Goal: Information Seeking & Learning: Learn about a topic

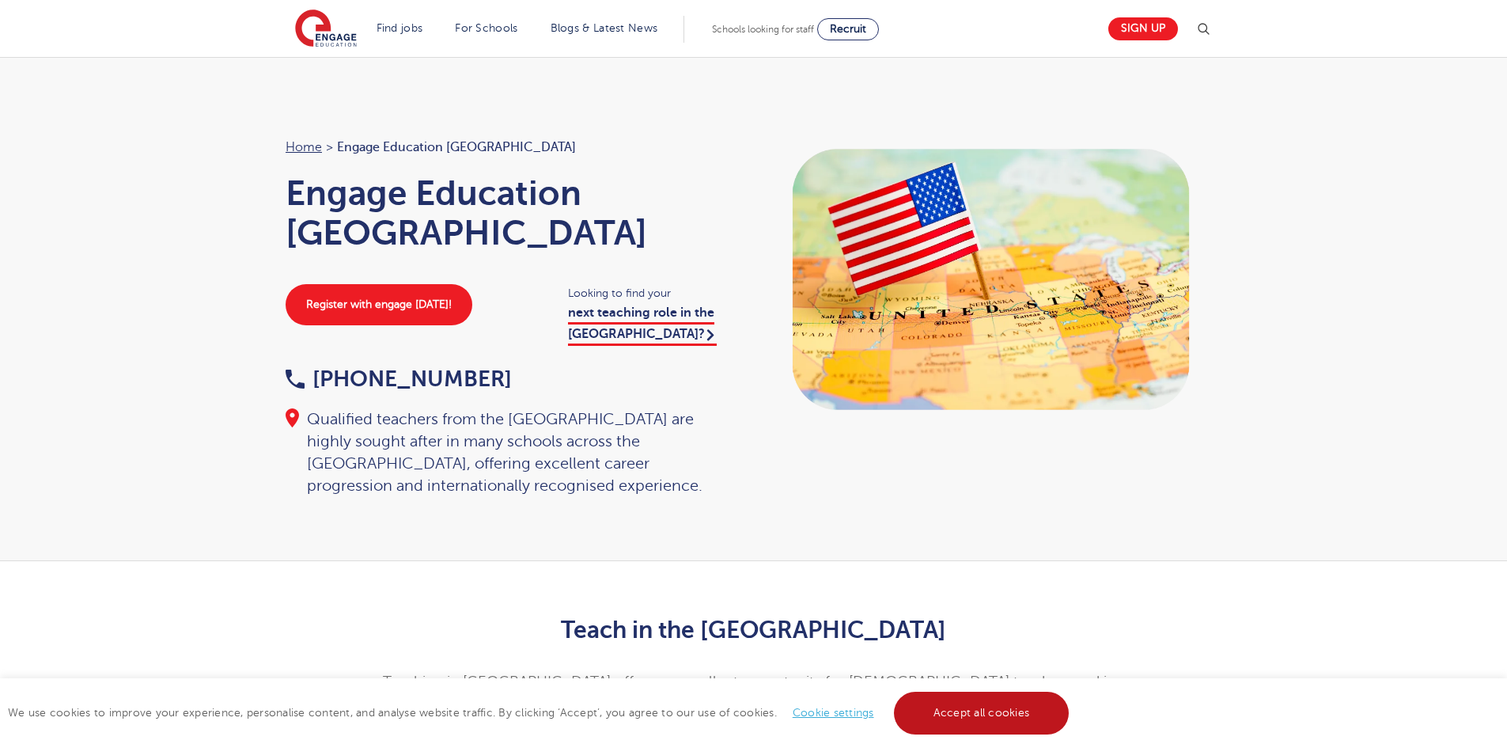
click at [939, 718] on link "Accept all cookies" at bounding box center [982, 713] width 176 height 43
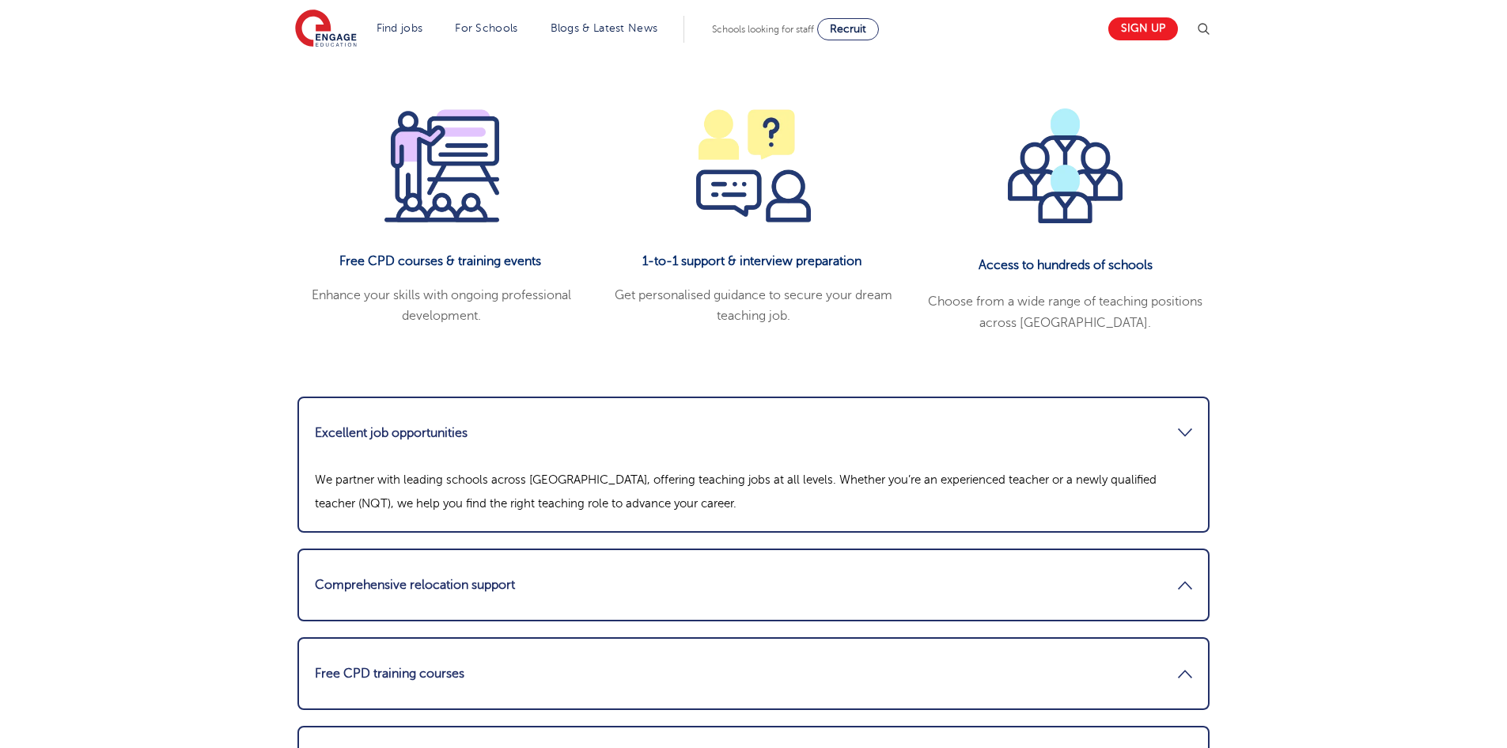
scroll to position [1899, 0]
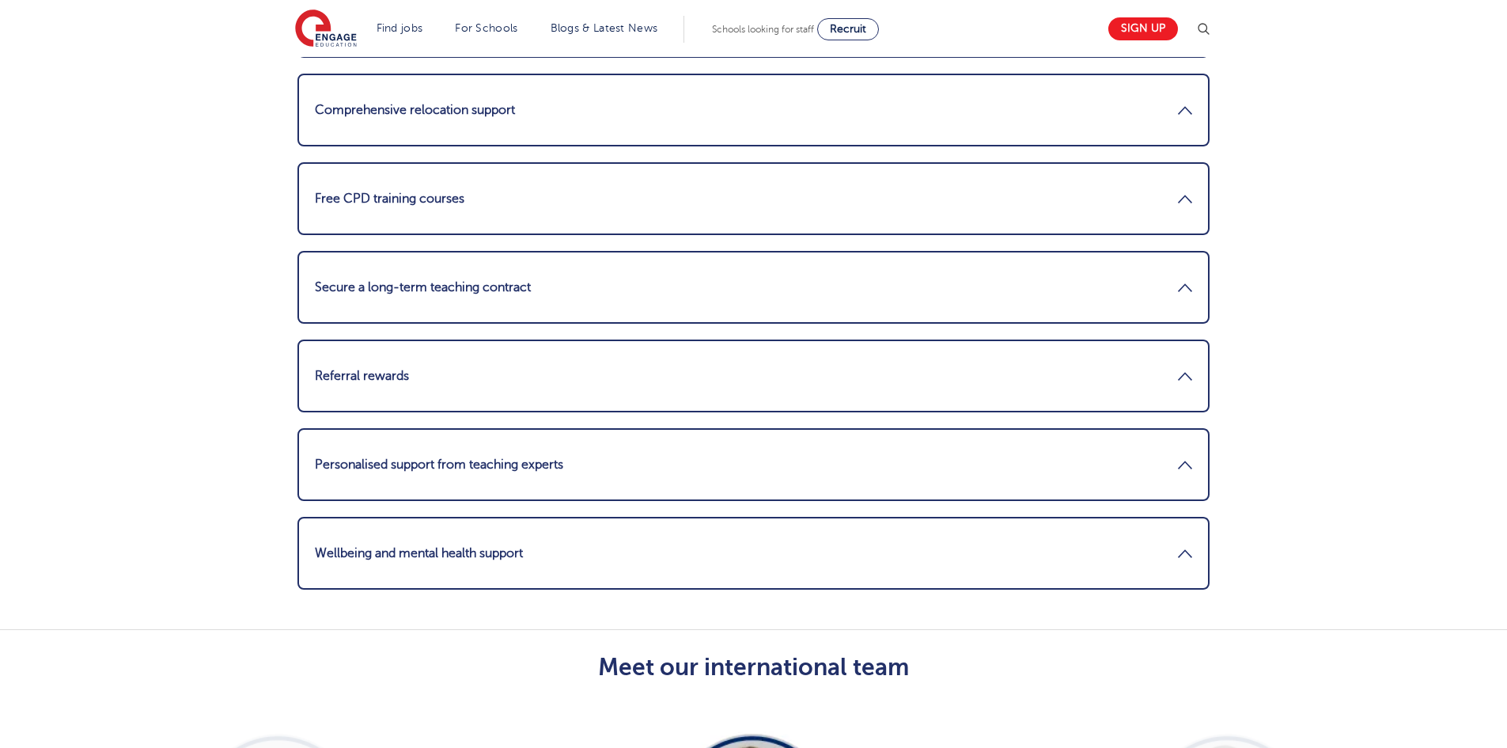
click at [503, 251] on li "Secure a long-term teaching contract Over 70% of our available teaching jobs ar…" at bounding box center [754, 287] width 912 height 73
click at [506, 268] on link "Secure a long-term teaching contract" at bounding box center [754, 287] width 878 height 38
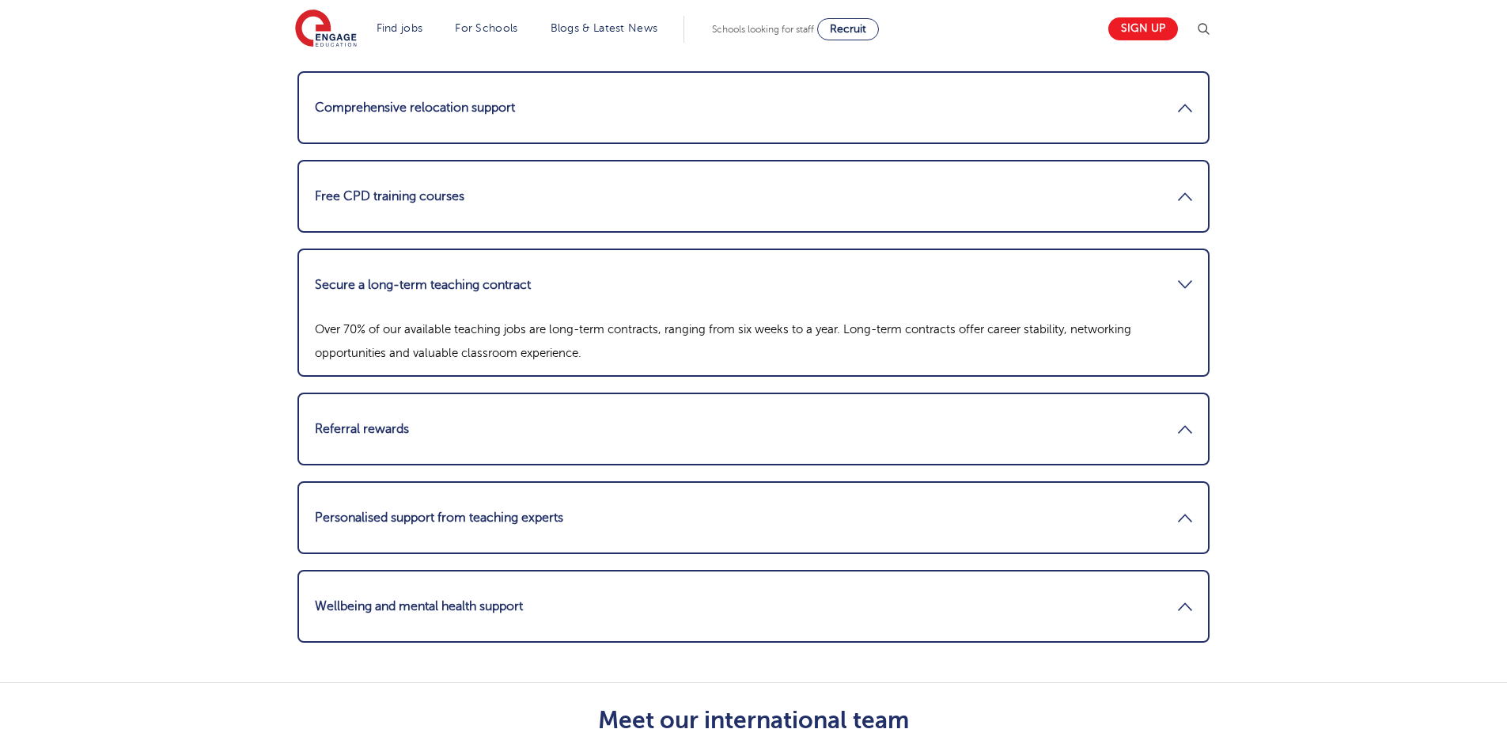
scroll to position [2073, 0]
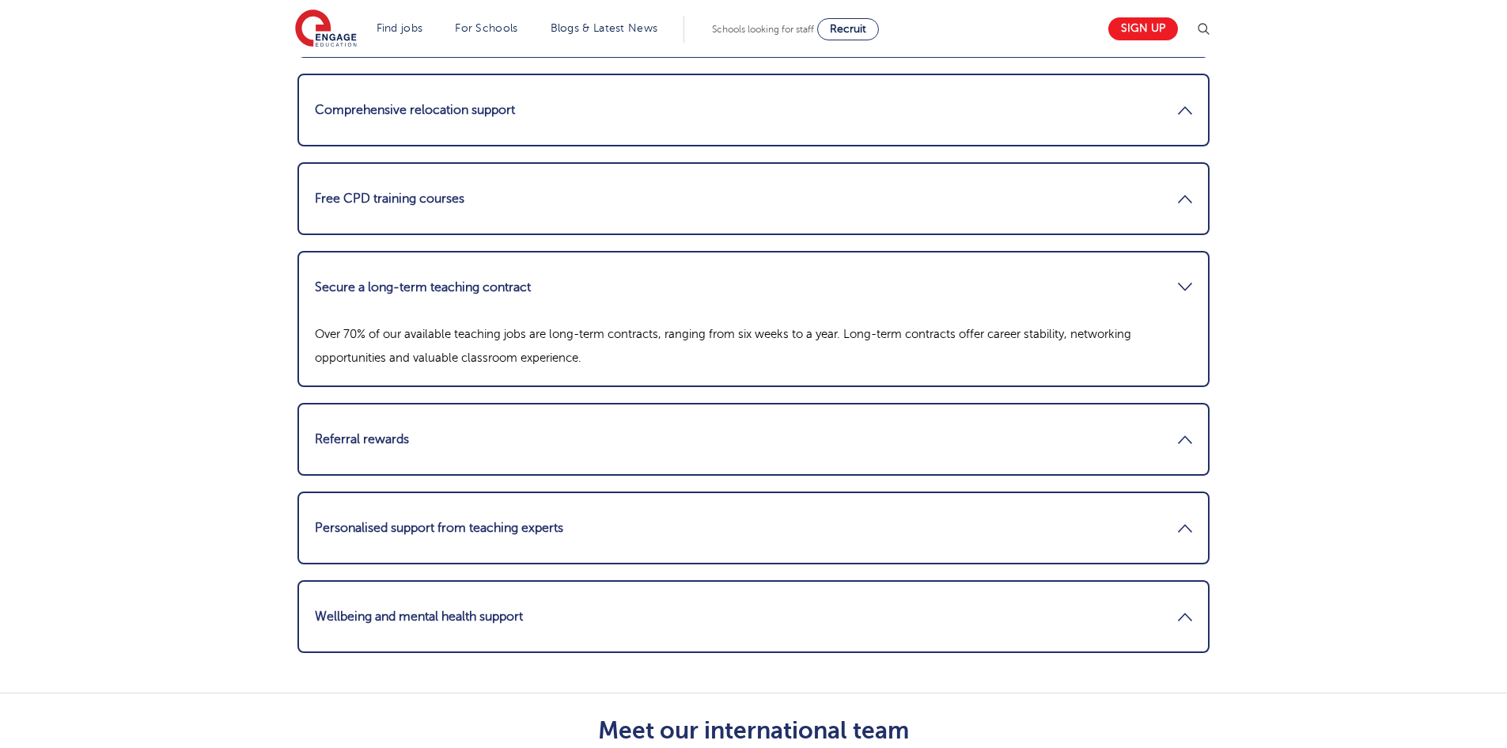
click at [506, 268] on link "Secure a long-term teaching contract" at bounding box center [754, 287] width 878 height 38
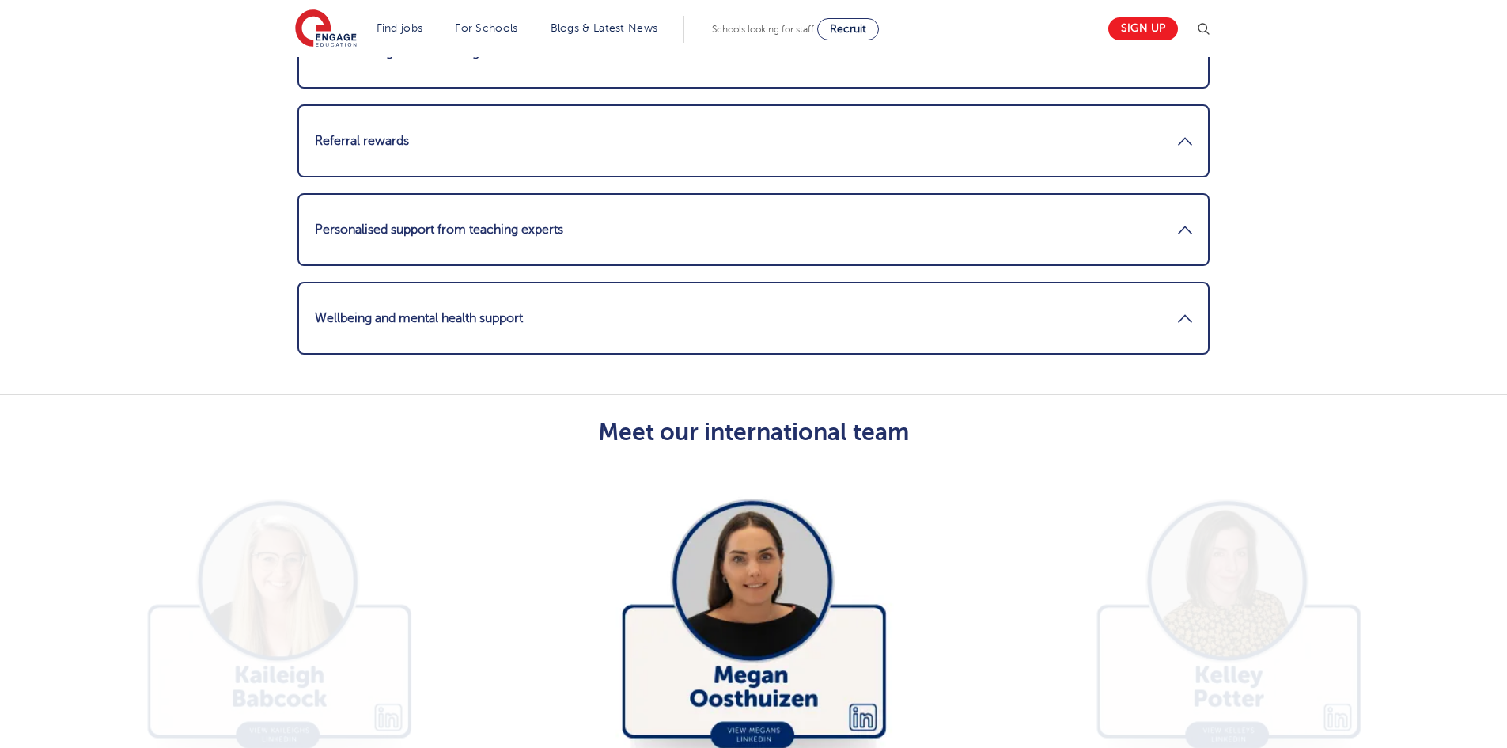
scroll to position [2390, 0]
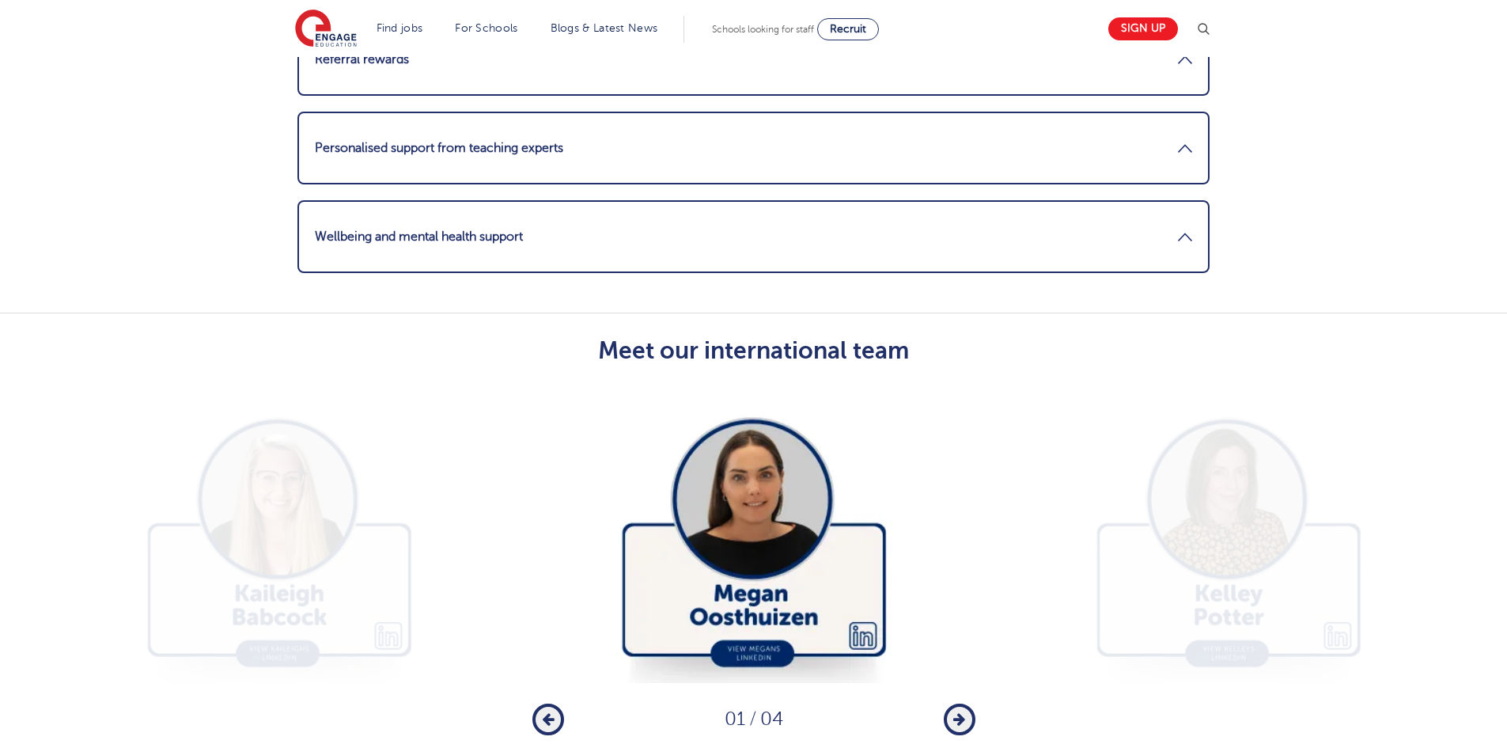
click at [958, 712] on icon "button" at bounding box center [960, 719] width 12 height 14
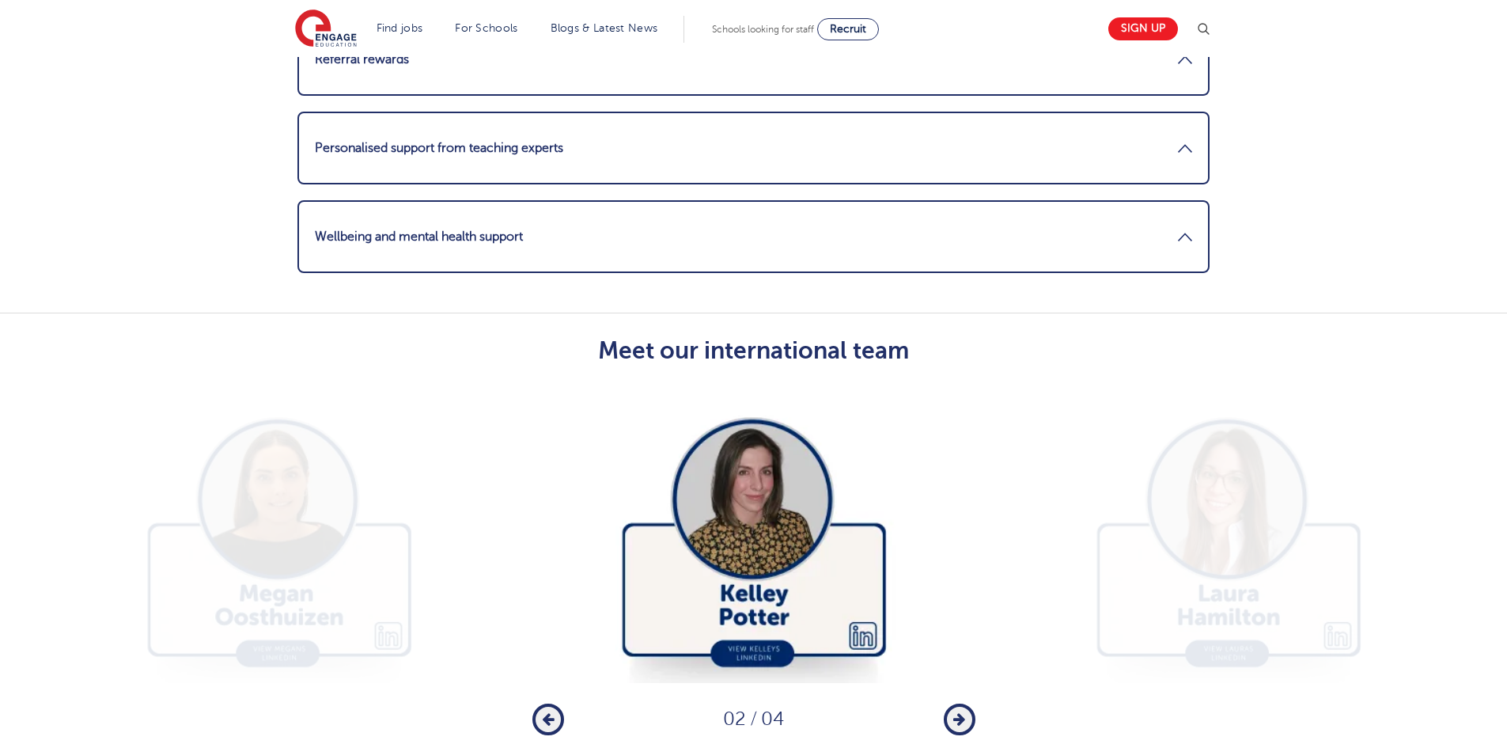
click at [958, 712] on icon "button" at bounding box center [960, 719] width 12 height 14
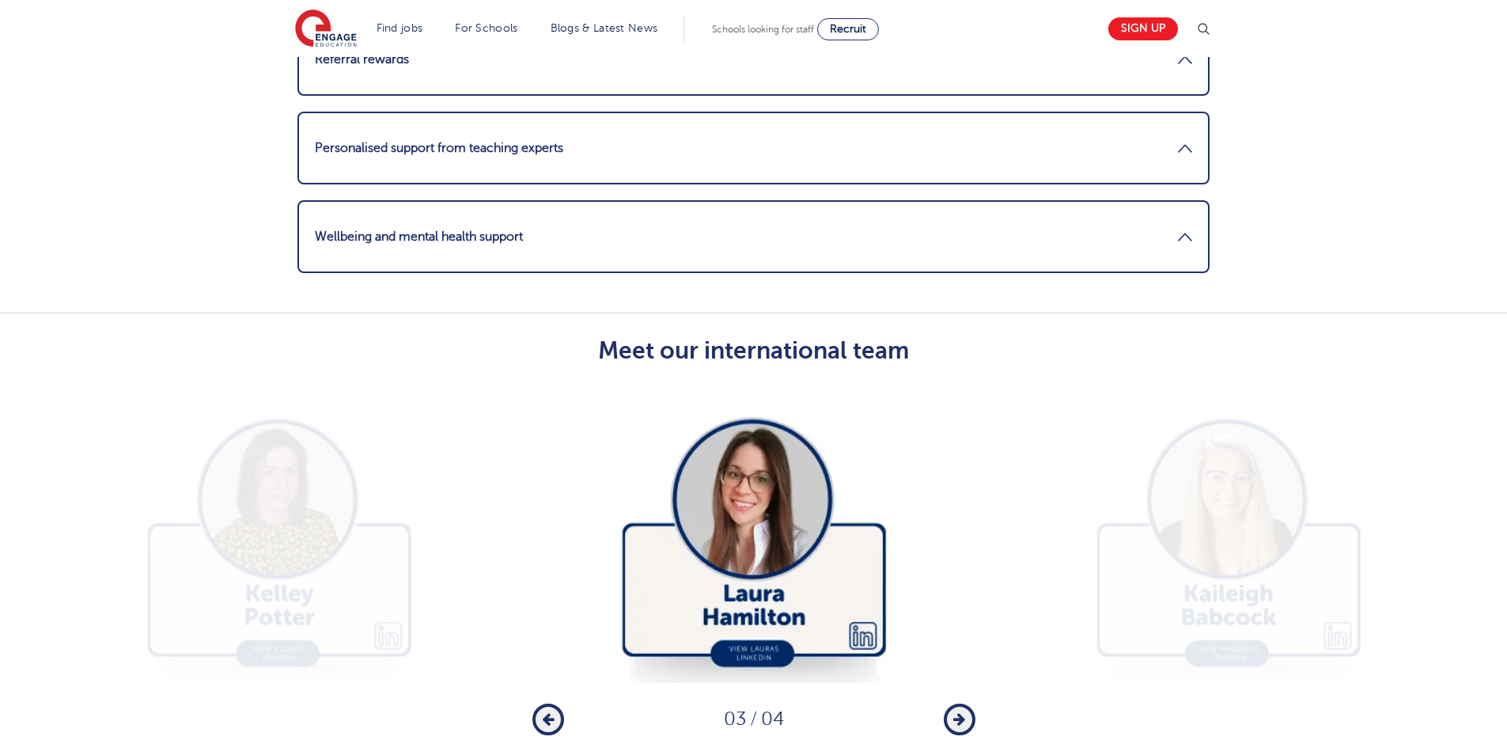
click at [958, 712] on icon "button" at bounding box center [960, 719] width 12 height 14
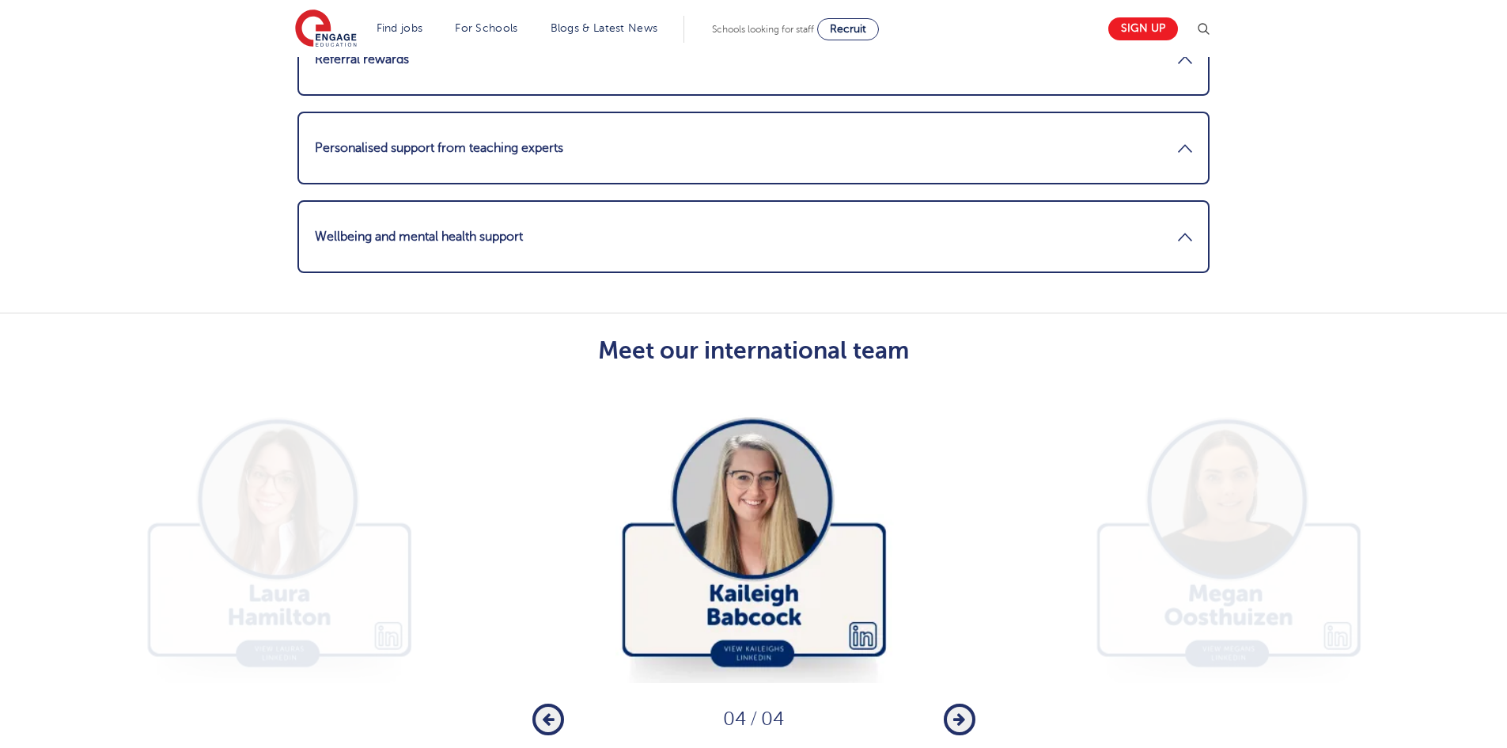
click at [958, 712] on icon "button" at bounding box center [960, 719] width 12 height 14
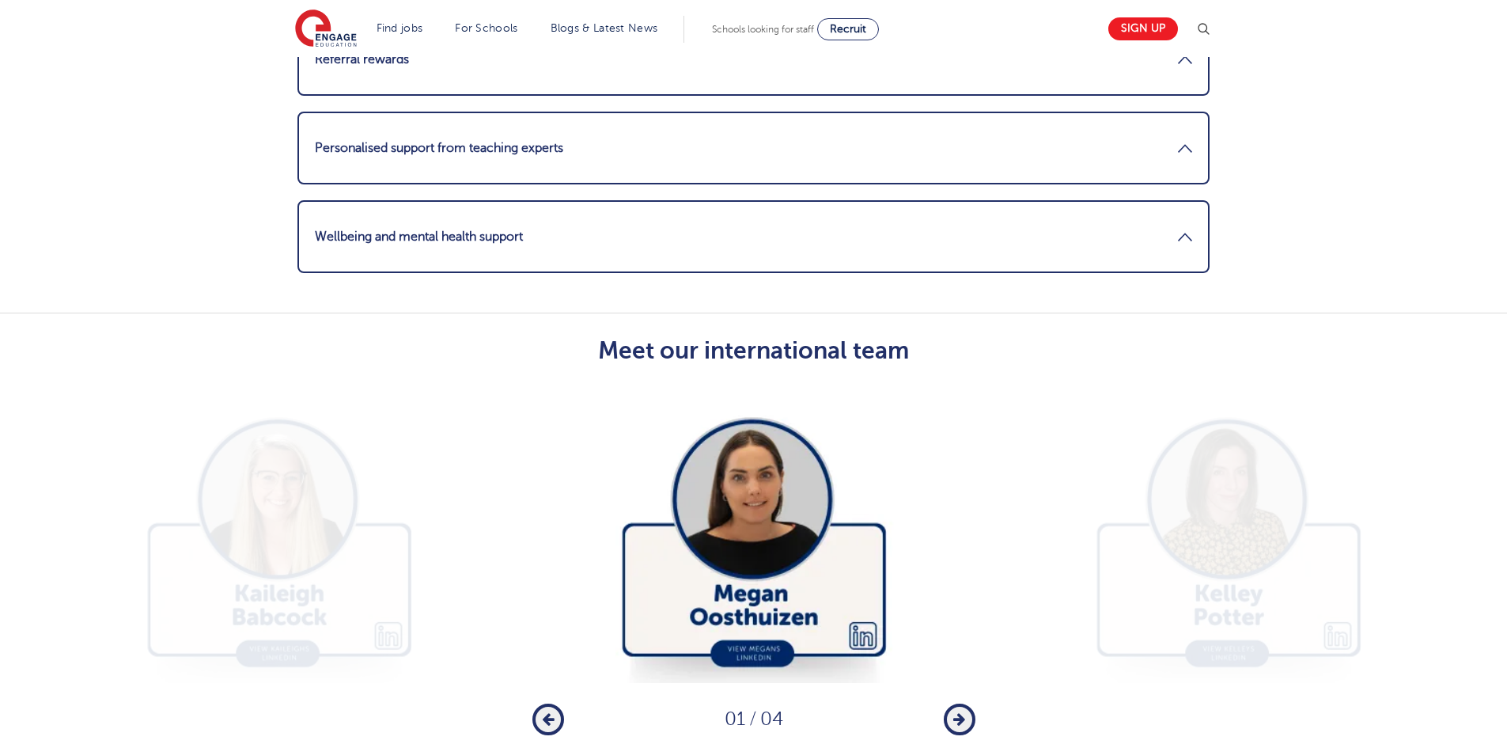
click at [958, 712] on icon "button" at bounding box center [960, 719] width 12 height 14
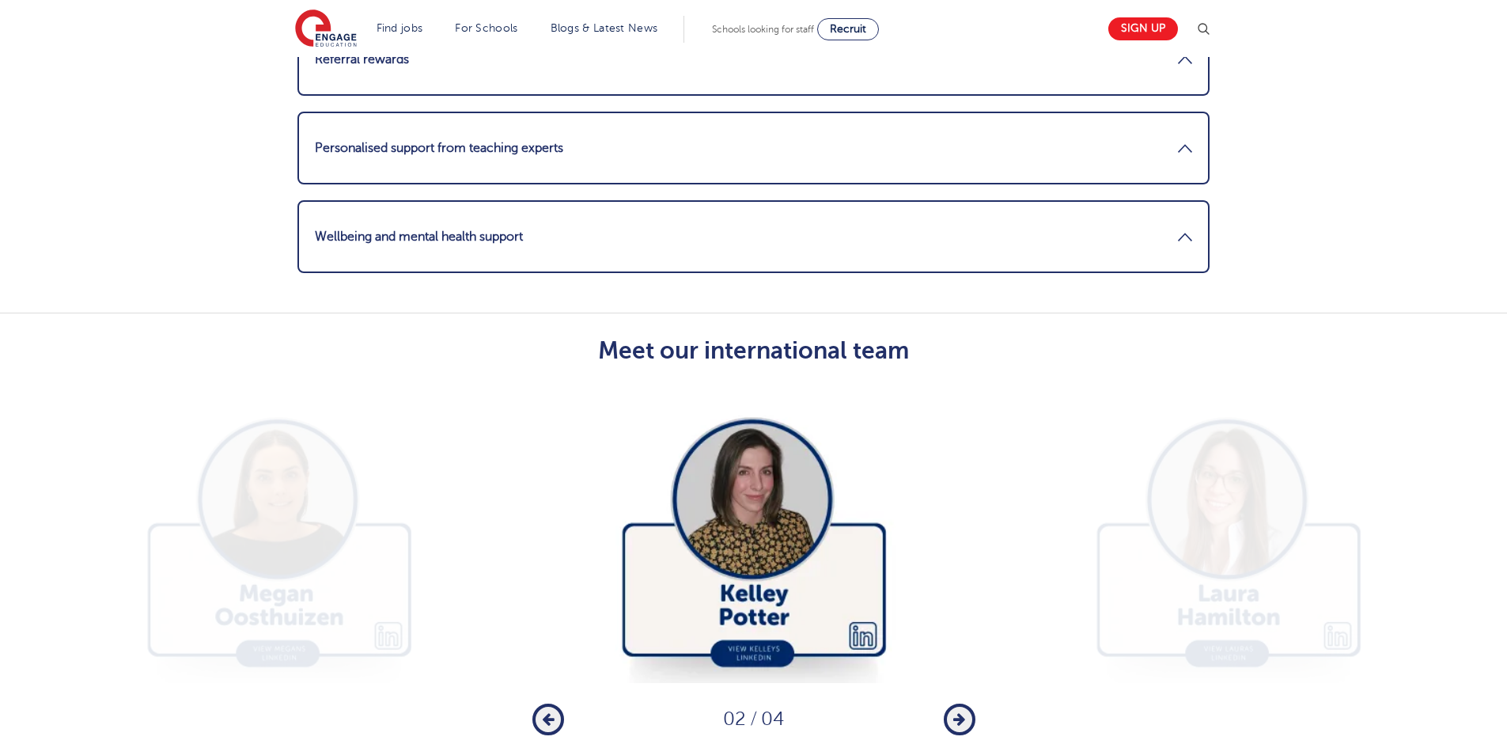
click at [748, 591] on img at bounding box center [754, 535] width 443 height 295
click at [759, 501] on img at bounding box center [754, 535] width 443 height 295
click at [753, 616] on img at bounding box center [754, 535] width 443 height 295
click at [757, 592] on img at bounding box center [754, 535] width 443 height 295
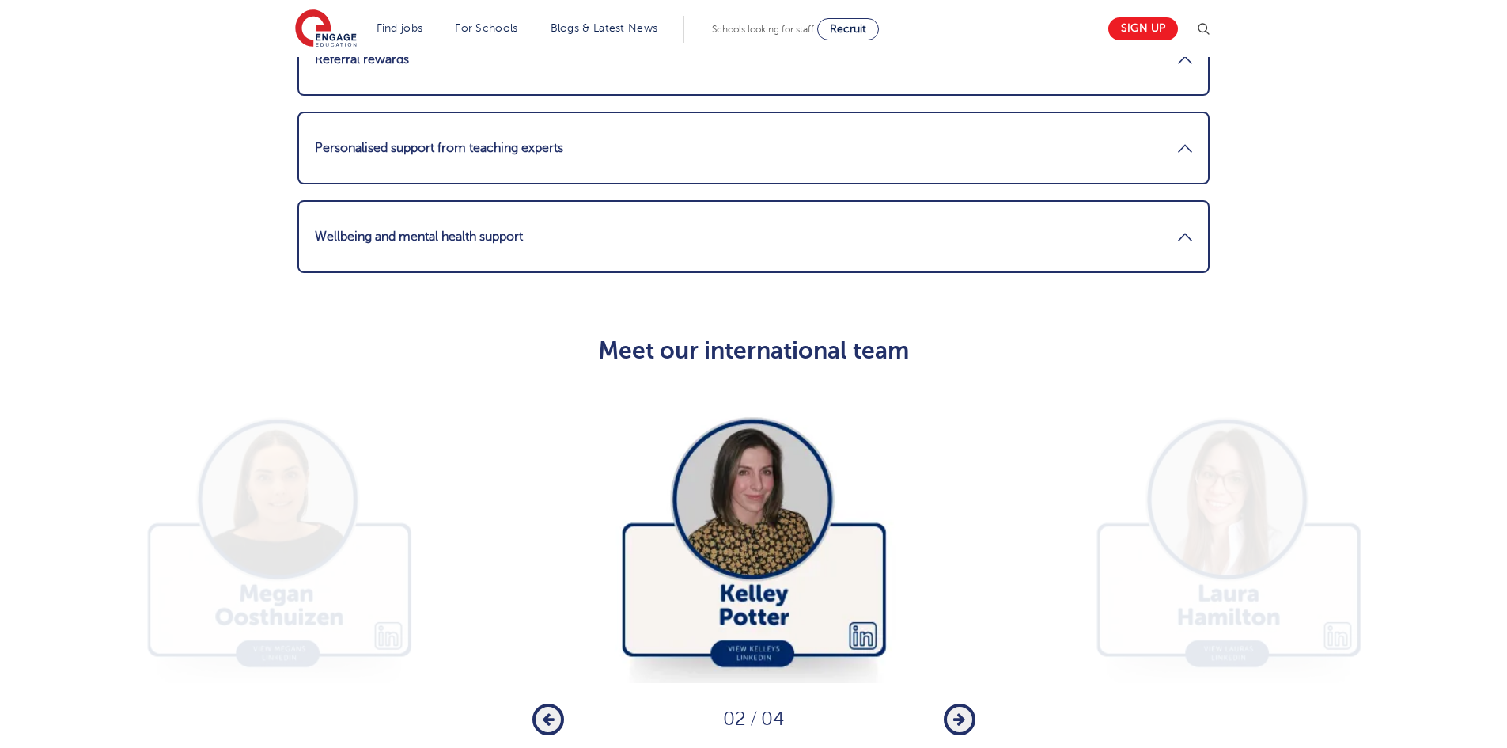
click at [757, 592] on img at bounding box center [754, 535] width 443 height 295
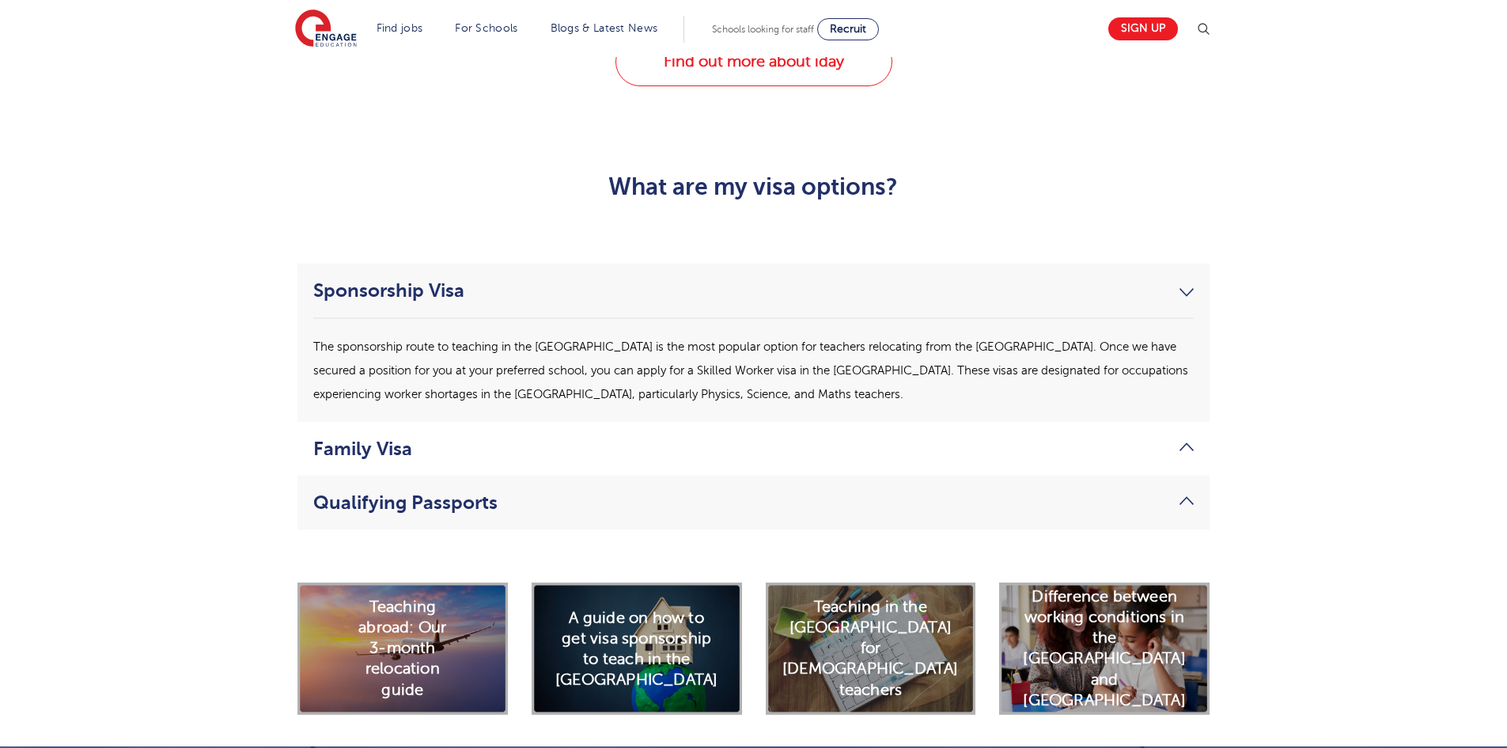
scroll to position [3893, 0]
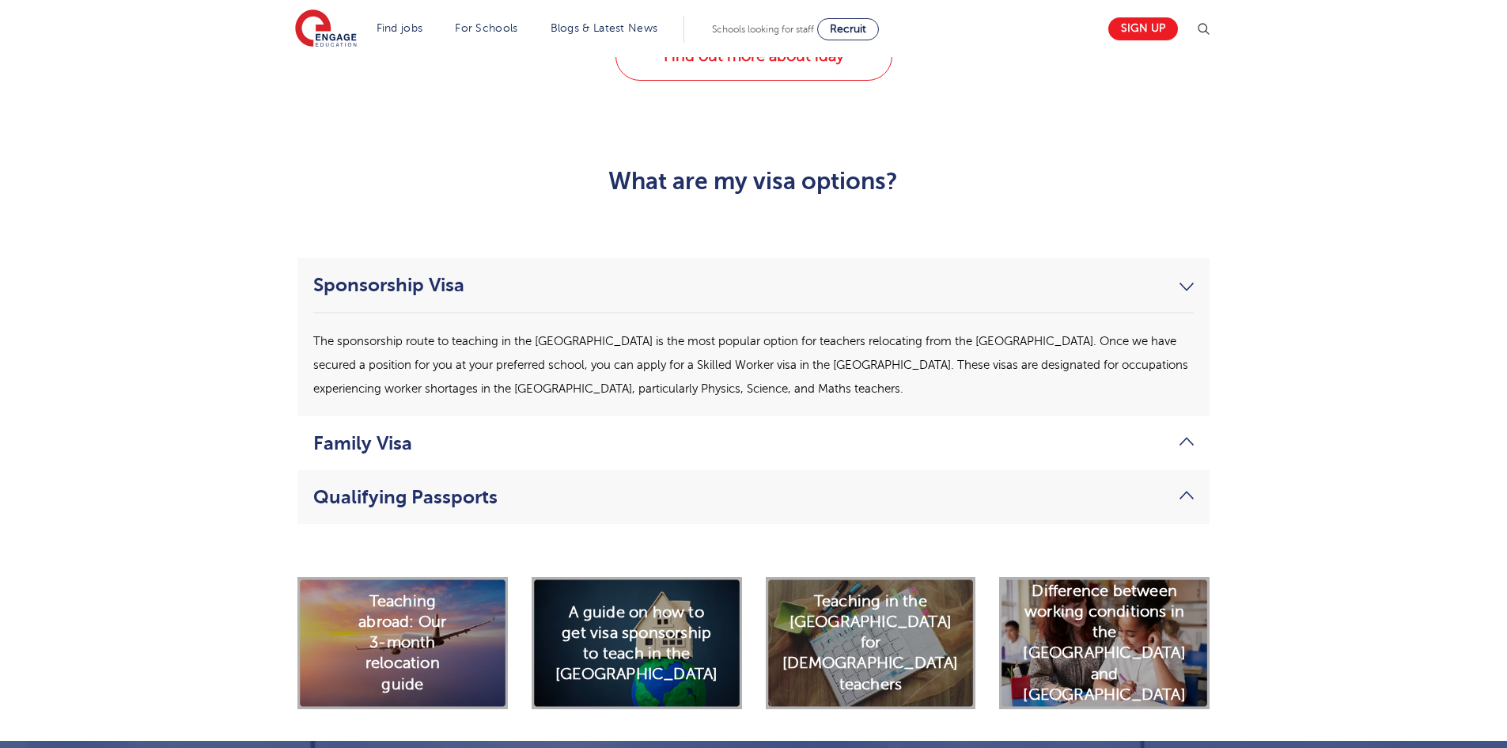
click at [1098, 472] on div "Sponsorship Visa The sponsorship route to teaching in the [GEOGRAPHIC_DATA] is …" at bounding box center [754, 390] width 936 height 345
click at [1139, 486] on link "Qualifying Passports" at bounding box center [753, 497] width 881 height 22
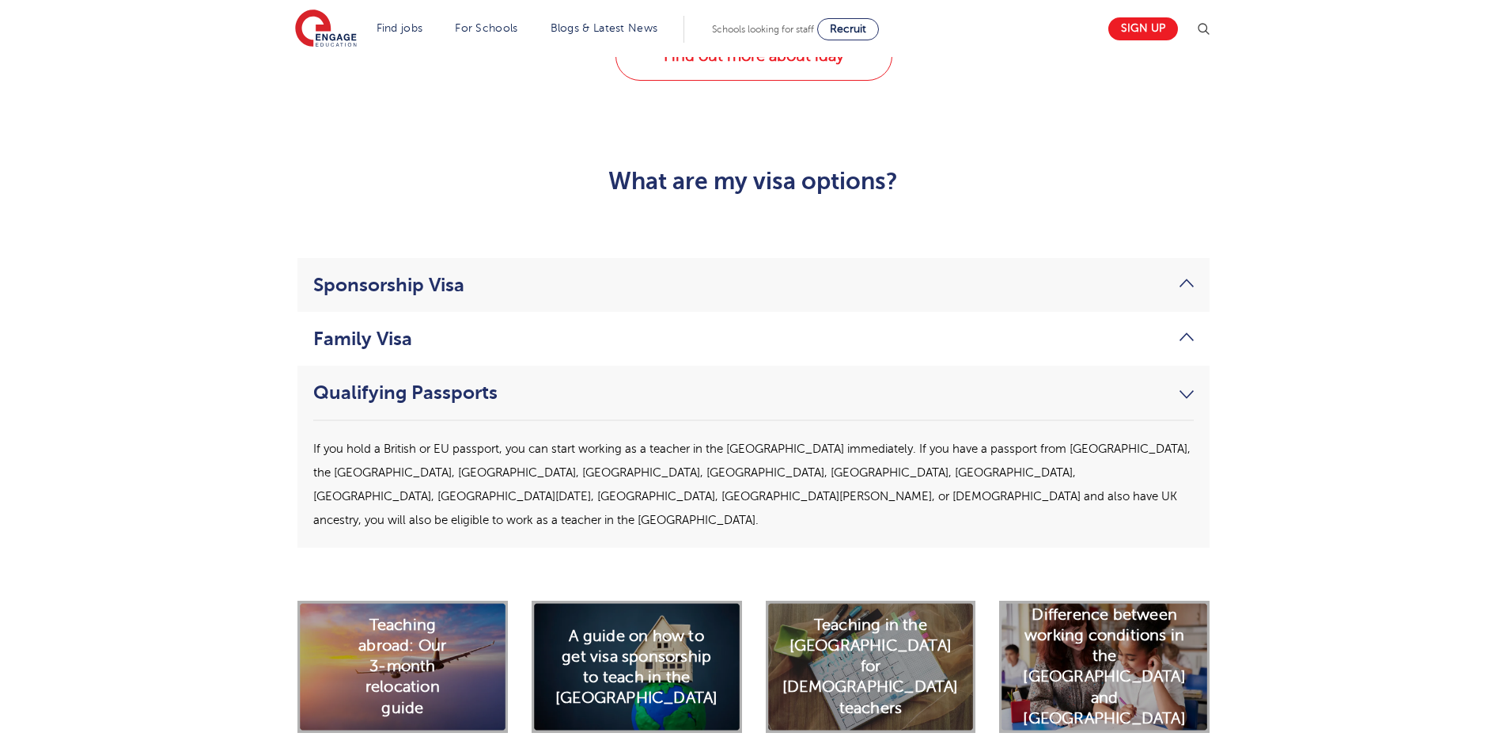
click at [1181, 381] on link "Qualifying Passports" at bounding box center [753, 392] width 881 height 22
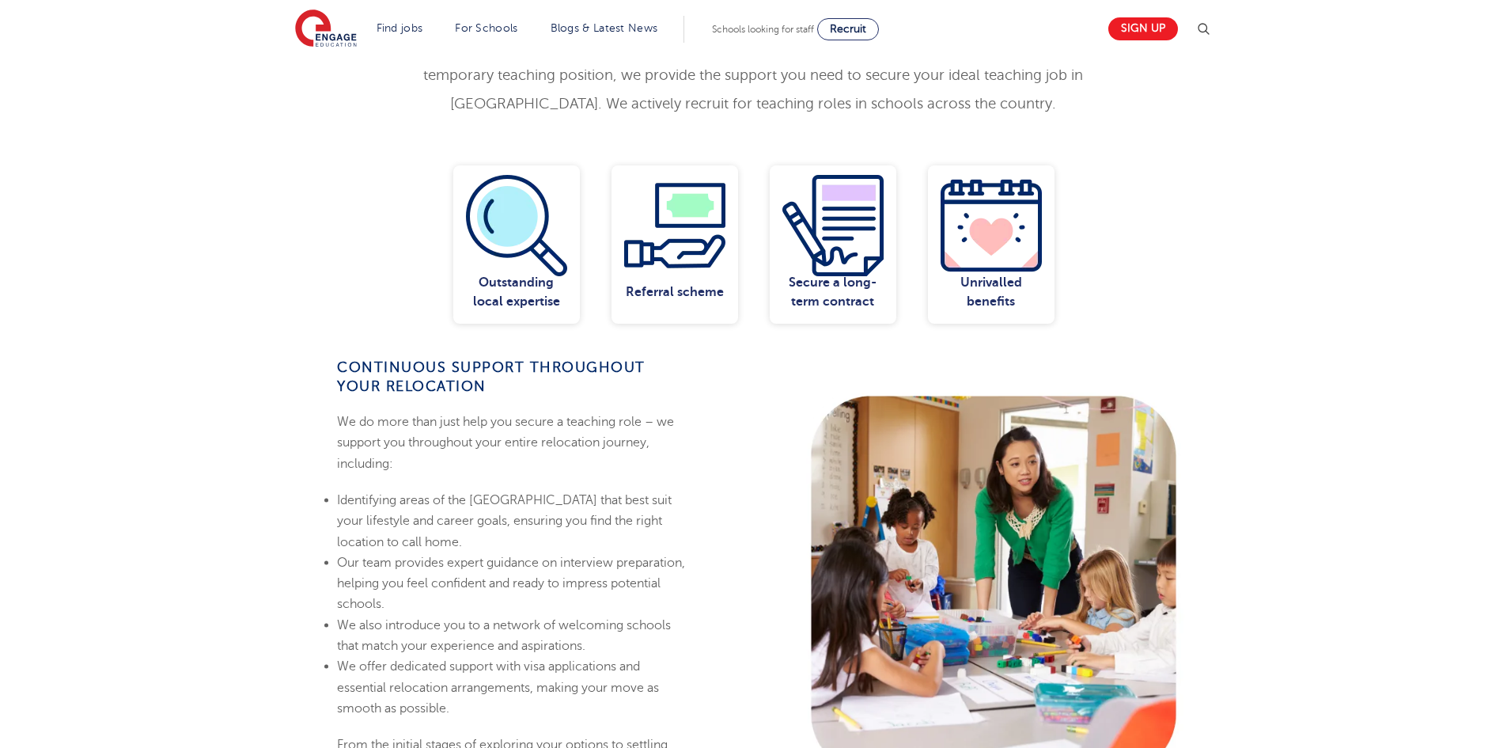
scroll to position [267, 0]
